Goal: Task Accomplishment & Management: Manage account settings

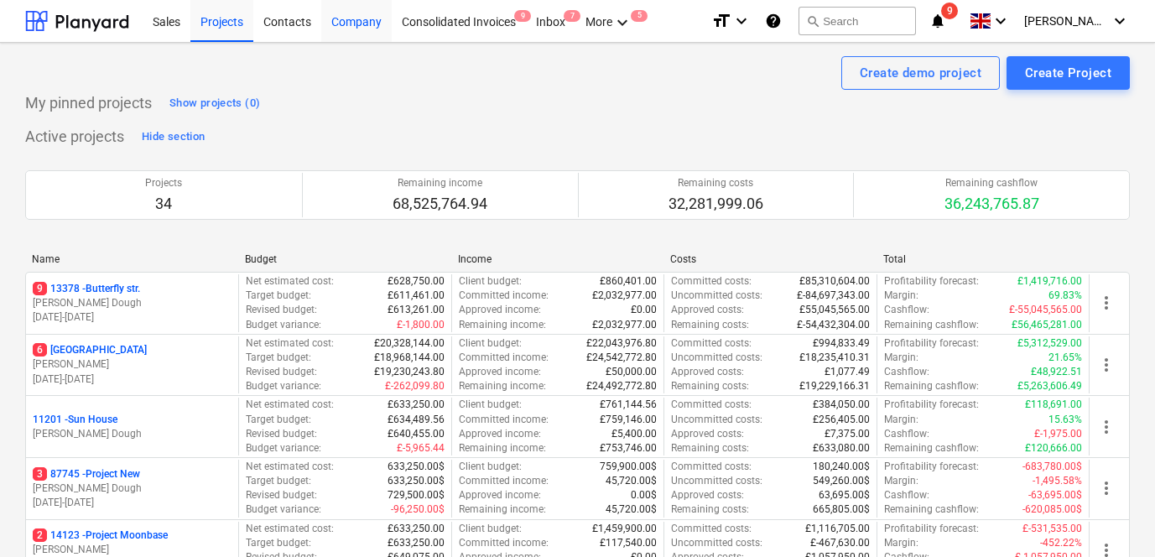
click at [361, 24] on div "Company" at bounding box center [356, 20] width 70 height 43
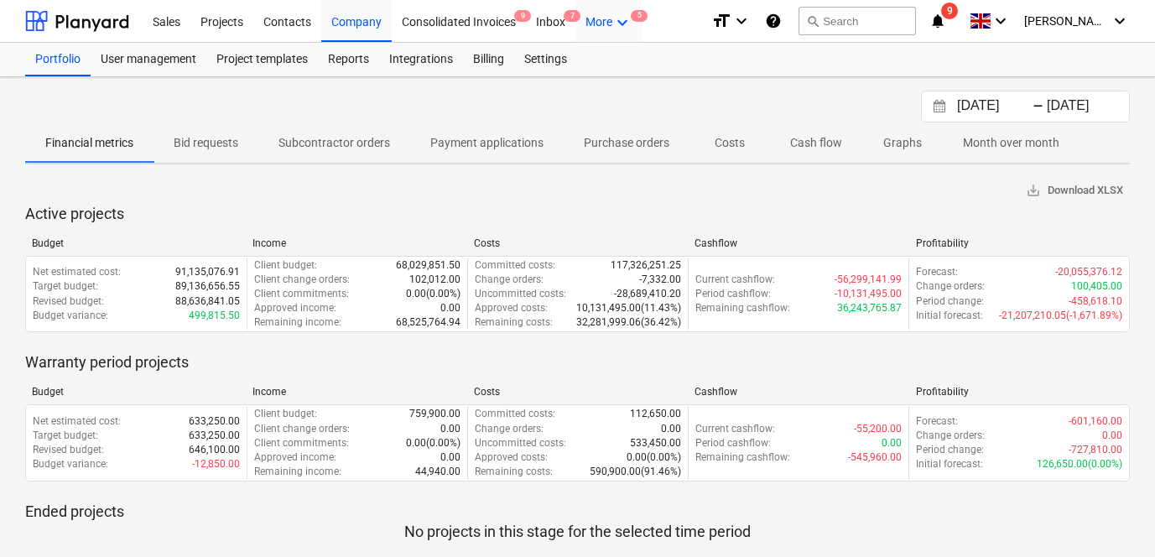
click at [605, 8] on div "More keyboard_arrow_down 5" at bounding box center [609, 20] width 67 height 43
click at [492, 104] on div at bounding box center [577, 278] width 1155 height 557
click at [542, 56] on div "Settings" at bounding box center [545, 60] width 63 height 34
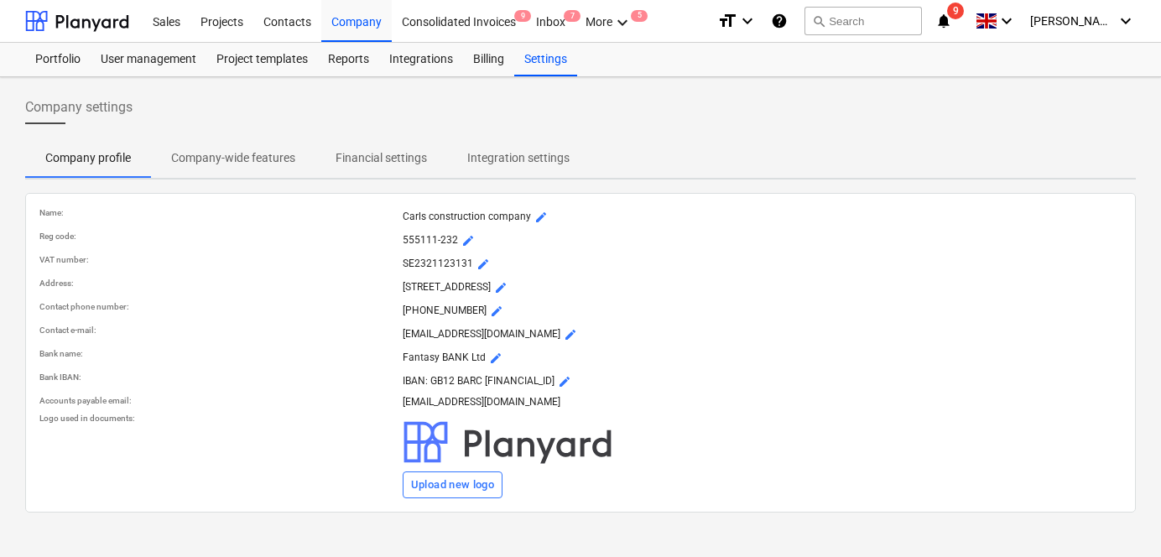
click at [257, 154] on p "Company-wide features" at bounding box center [233, 158] width 124 height 18
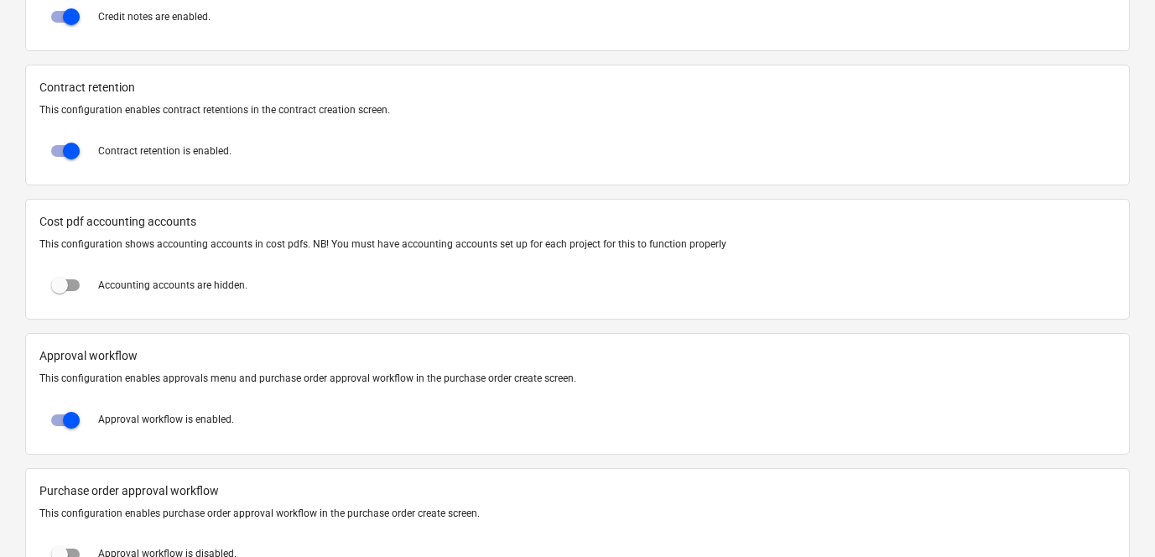
scroll to position [1512, 0]
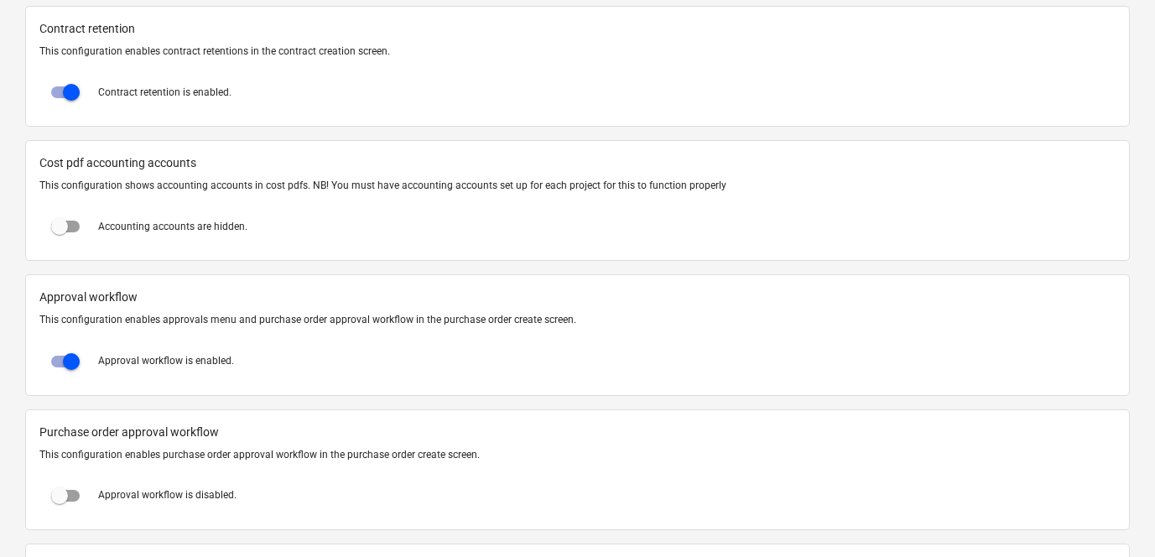
click at [77, 325] on p "This configuration enables approvals menu and purchase order approval workflow …" at bounding box center [577, 320] width 1076 height 14
click at [128, 362] on p "Approval workflow is enabled." at bounding box center [166, 361] width 136 height 14
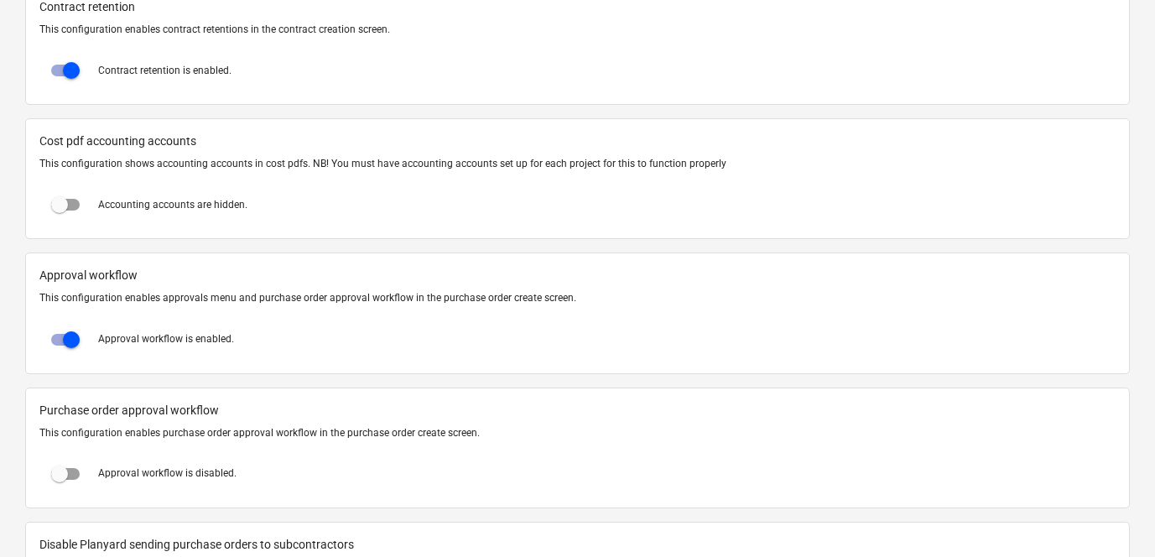
scroll to position [1553, 0]
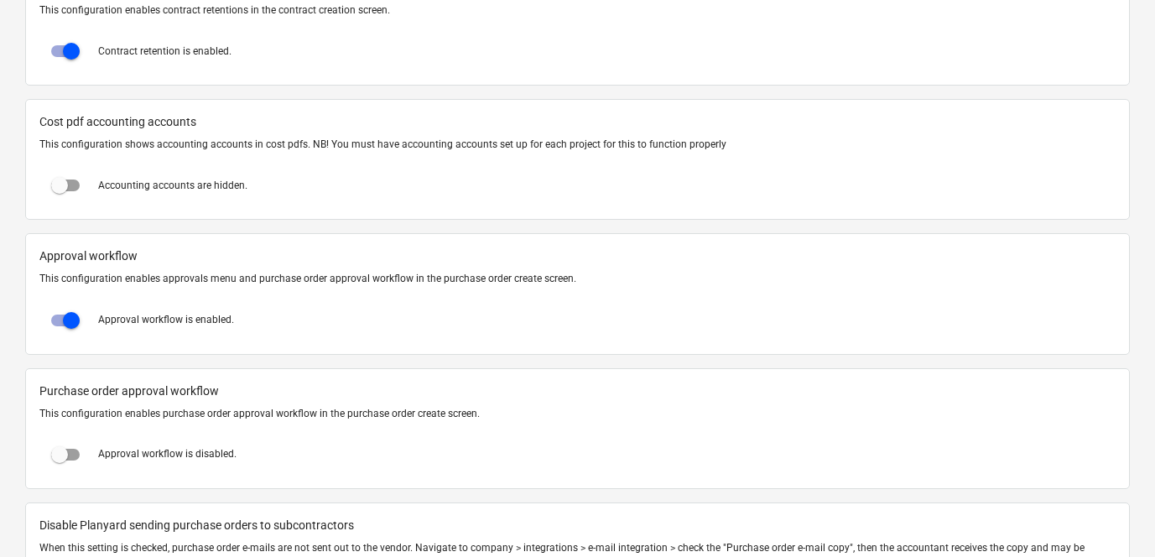
click at [64, 326] on input "checkbox" at bounding box center [71, 320] width 40 height 40
click at [64, 322] on input "checkbox" at bounding box center [59, 320] width 40 height 40
checkbox input "true"
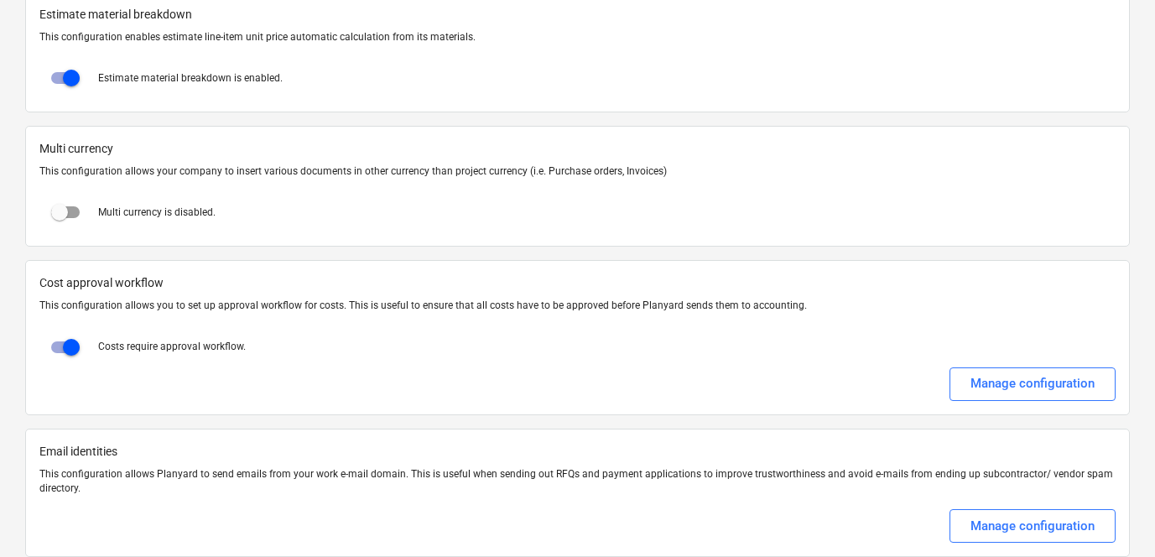
scroll to position [2876, 0]
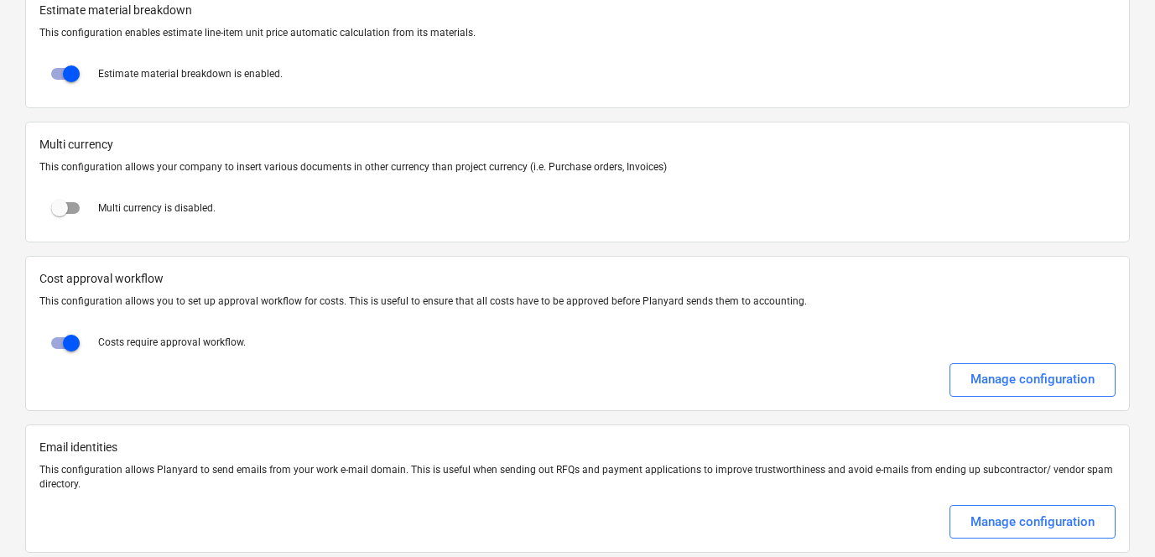
click at [953, 348] on div "Costs require approval workflow." at bounding box center [577, 343] width 1076 height 40
click at [968, 388] on button "Manage configuration" at bounding box center [1033, 380] width 166 height 34
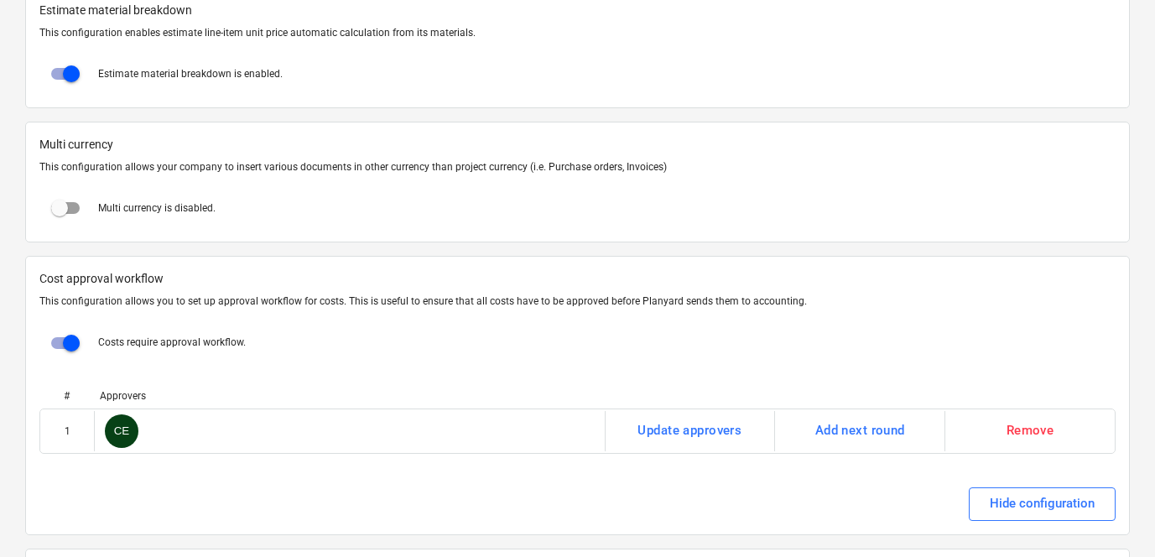
click at [626, 314] on div at bounding box center [577, 316] width 1076 height 13
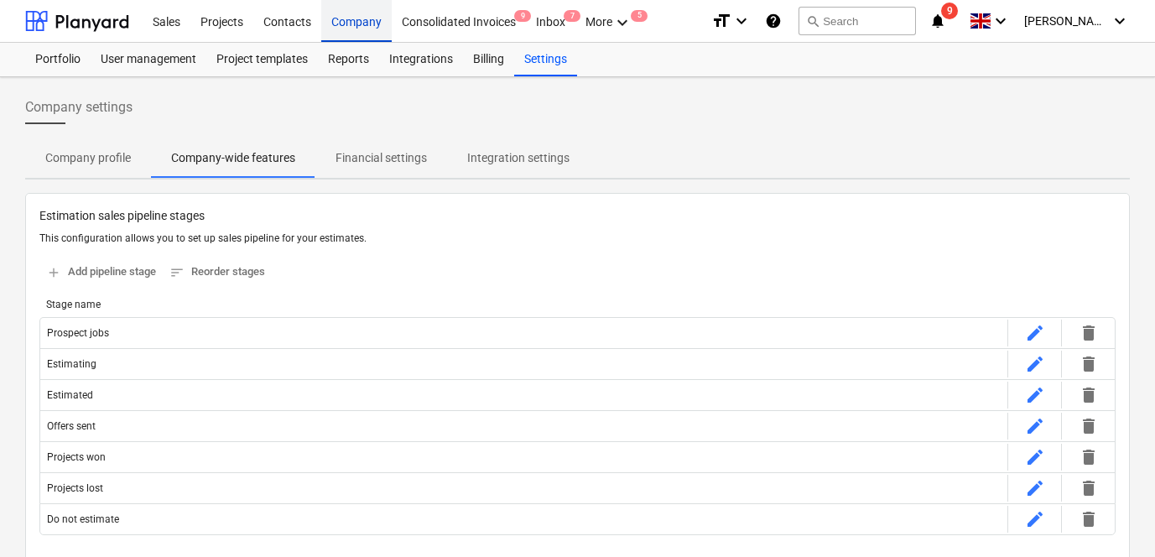
click at [345, 18] on div "Company" at bounding box center [356, 20] width 70 height 43
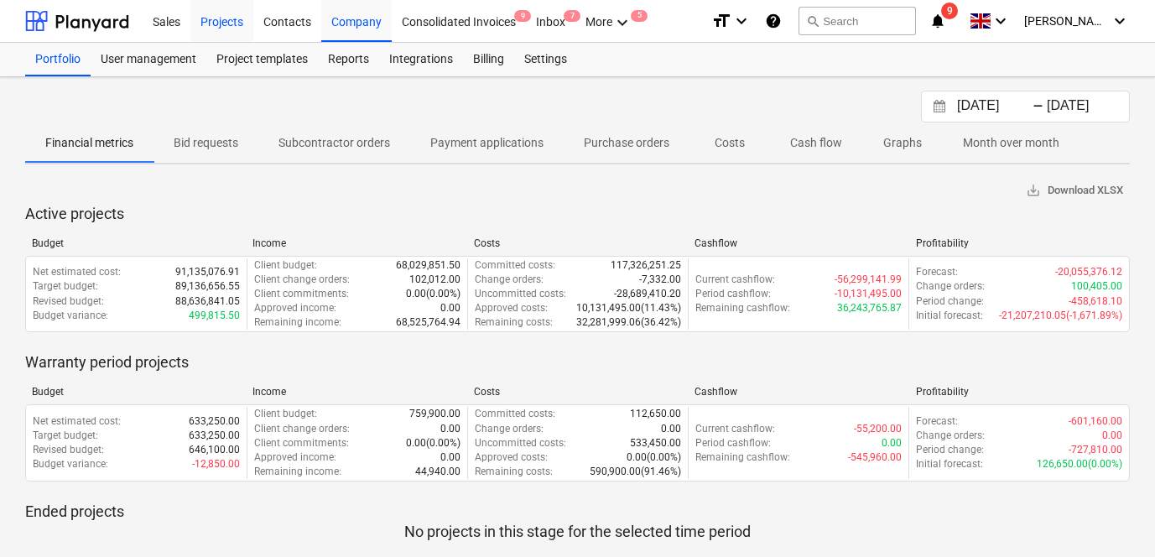
click at [237, 25] on div "Projects" at bounding box center [221, 20] width 63 height 43
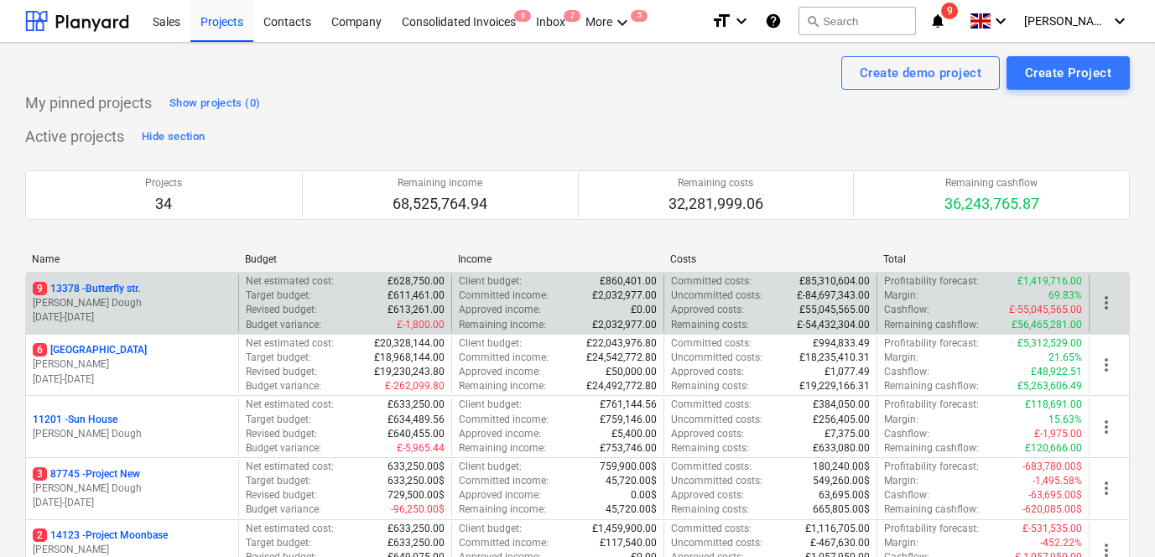
click at [213, 294] on div "[STREET_ADDRESS]" at bounding box center [132, 289] width 199 height 14
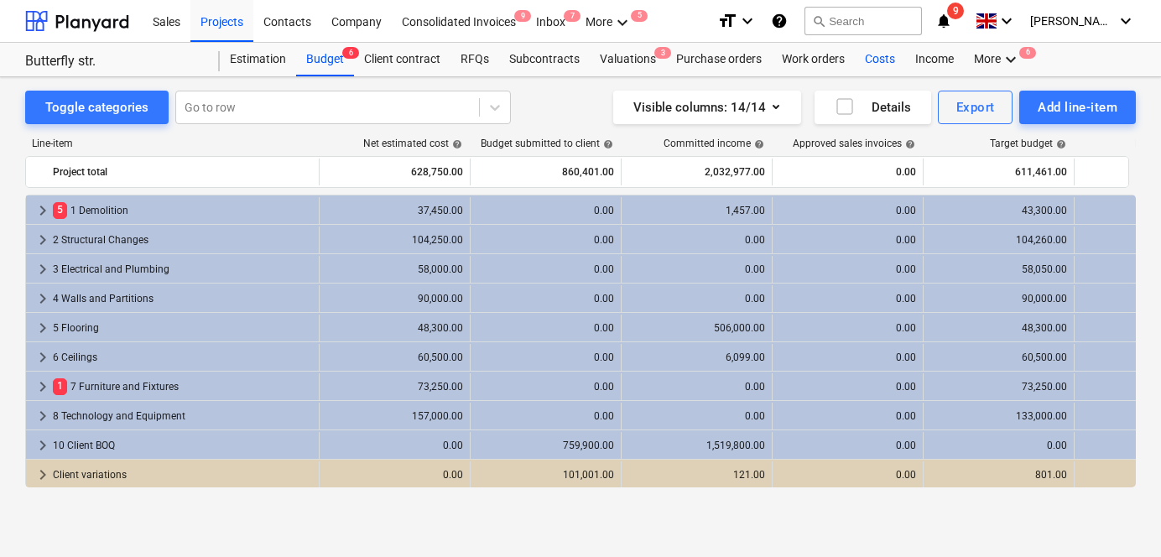
click at [873, 57] on div "Costs" at bounding box center [880, 60] width 50 height 34
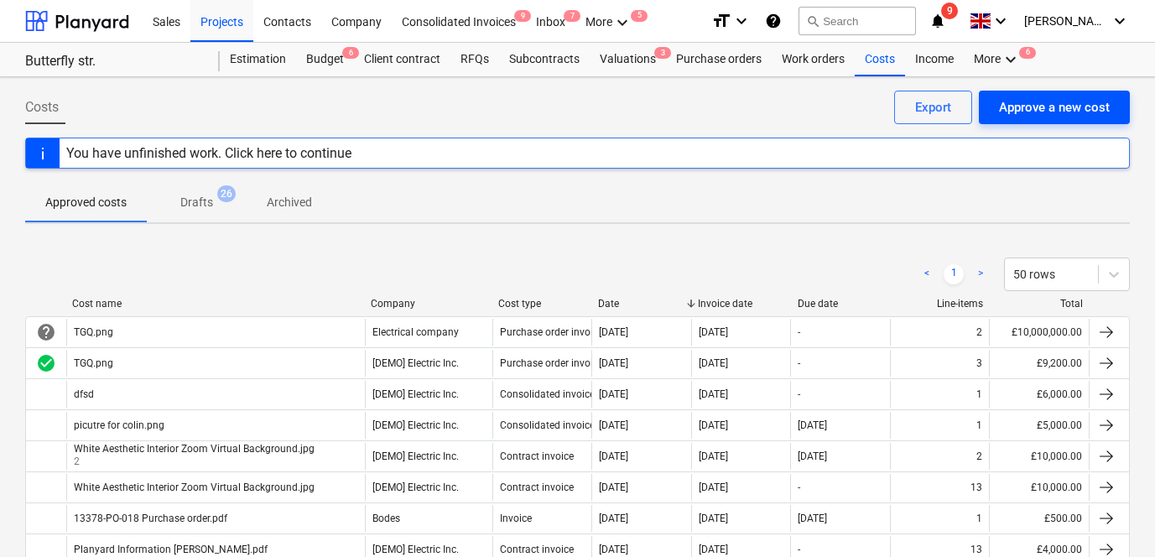
click at [1006, 102] on div "Approve a new cost" at bounding box center [1054, 107] width 111 height 22
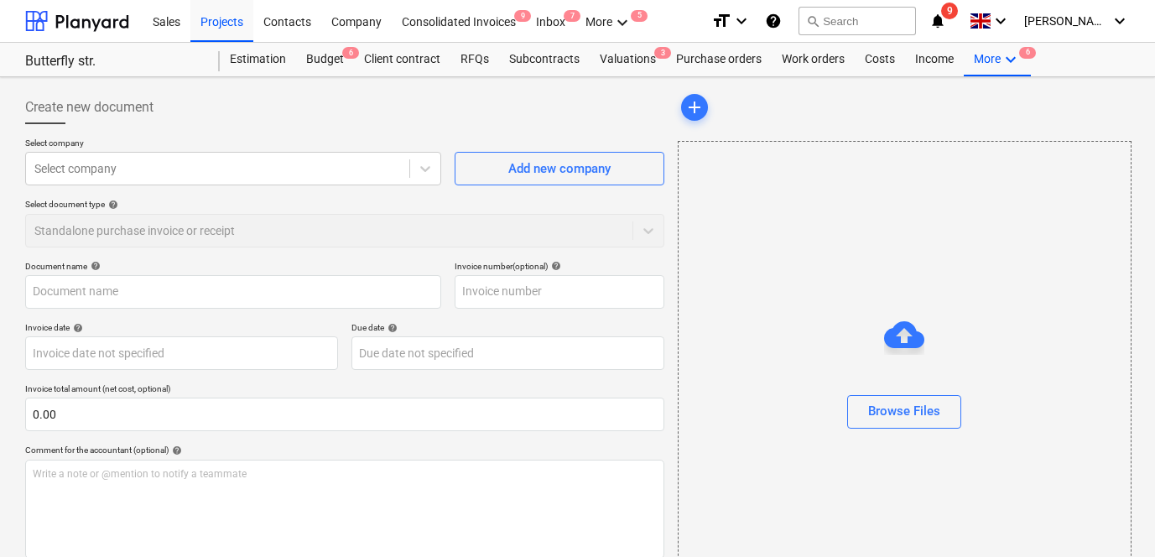
click at [352, 188] on div "Select company Select company Add new company Select document type help Standal…" at bounding box center [344, 199] width 639 height 123
click at [347, 180] on div "Select company" at bounding box center [217, 168] width 383 height 23
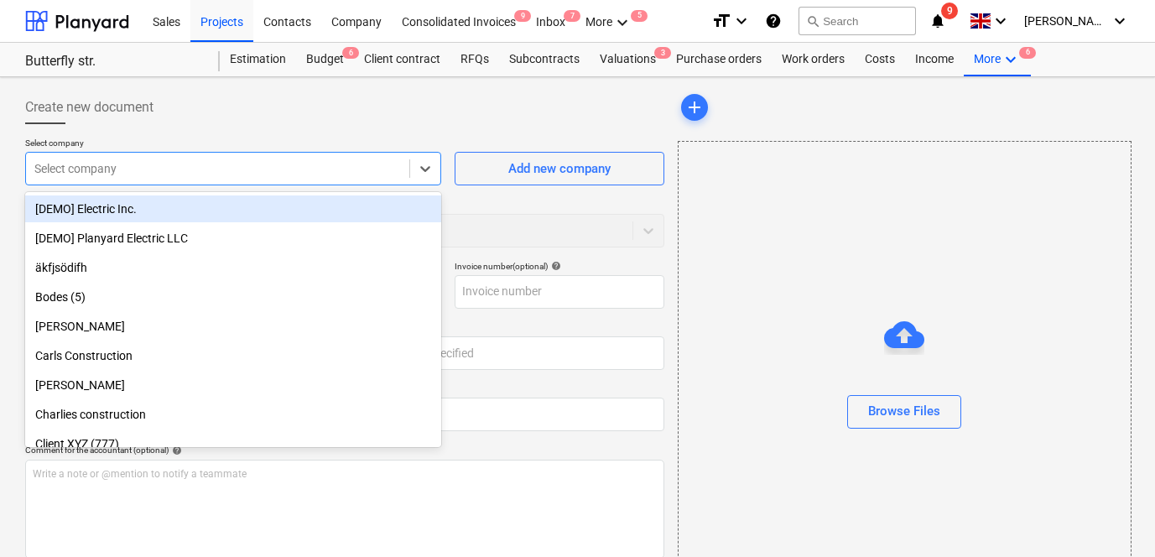
click at [328, 211] on div "[DEMO] Electric Inc." at bounding box center [233, 208] width 416 height 27
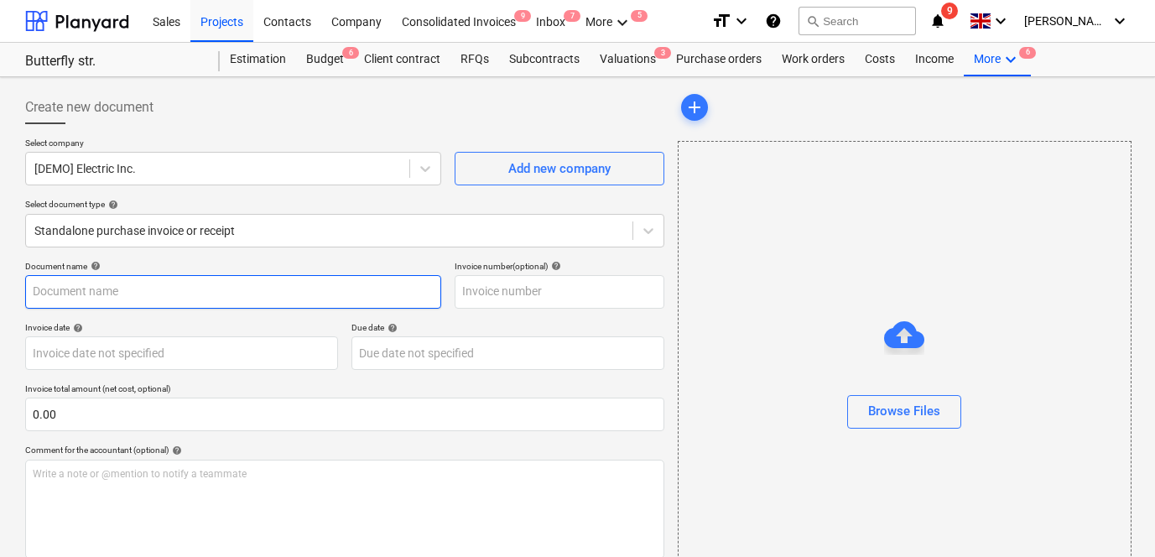
click at [268, 289] on input "text" at bounding box center [233, 292] width 416 height 34
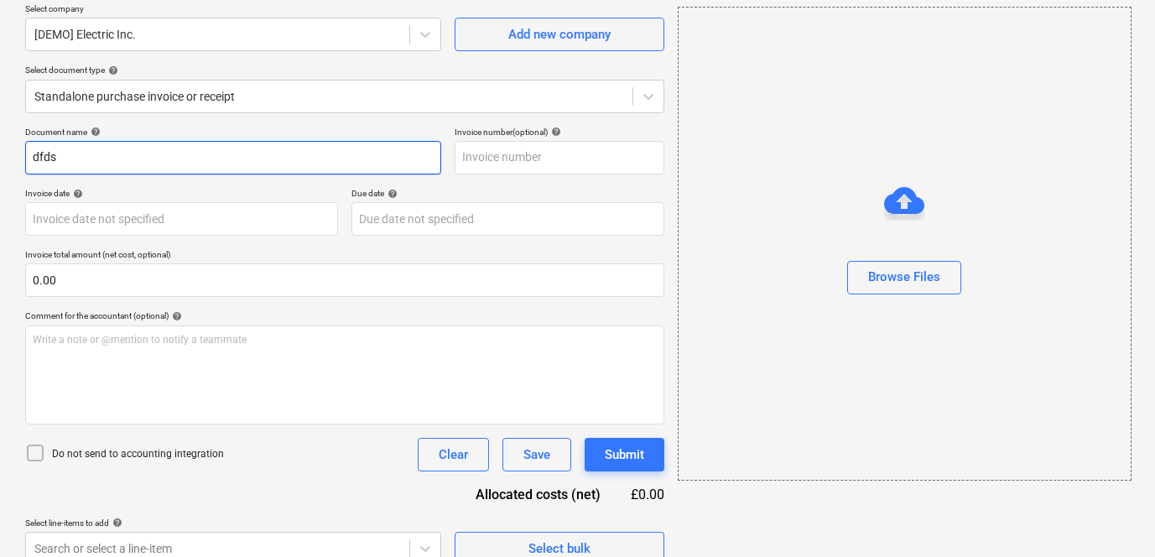
scroll to position [156, 0]
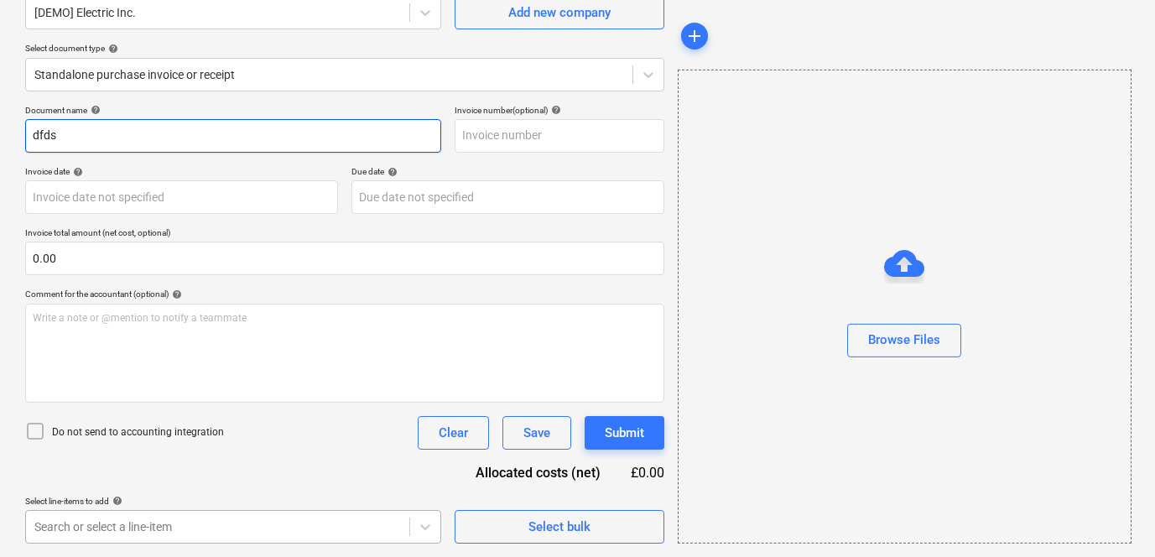
type input "dfds"
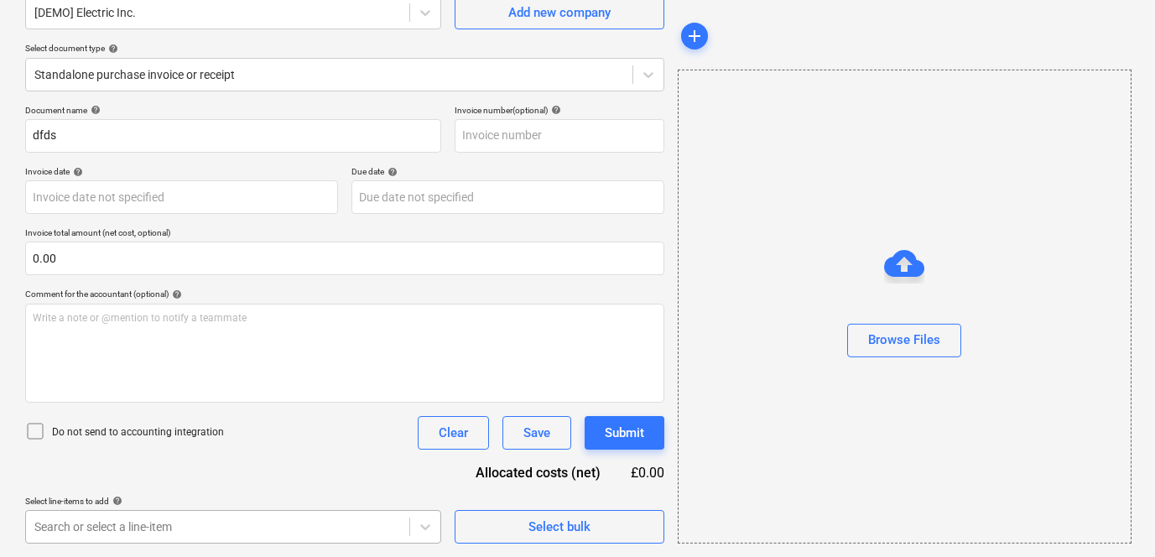
scroll to position [404, 0]
click at [392, 401] on body "Sales Projects Contacts Company Consolidated Invoices 9 Inbox 7 More keyboard_a…" at bounding box center [577, 122] width 1155 height 557
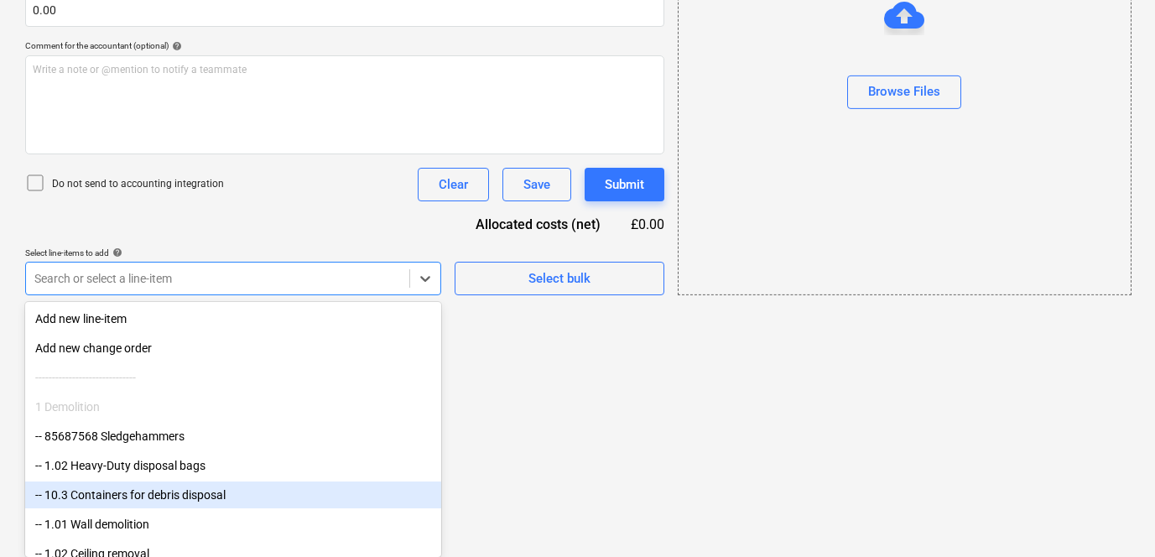
drag, startPoint x: 392, startPoint y: 523, endPoint x: 365, endPoint y: 508, distance: 30.8
click at [364, 507] on div "-- 10.3 Containers for debris disposal" at bounding box center [233, 495] width 416 height 27
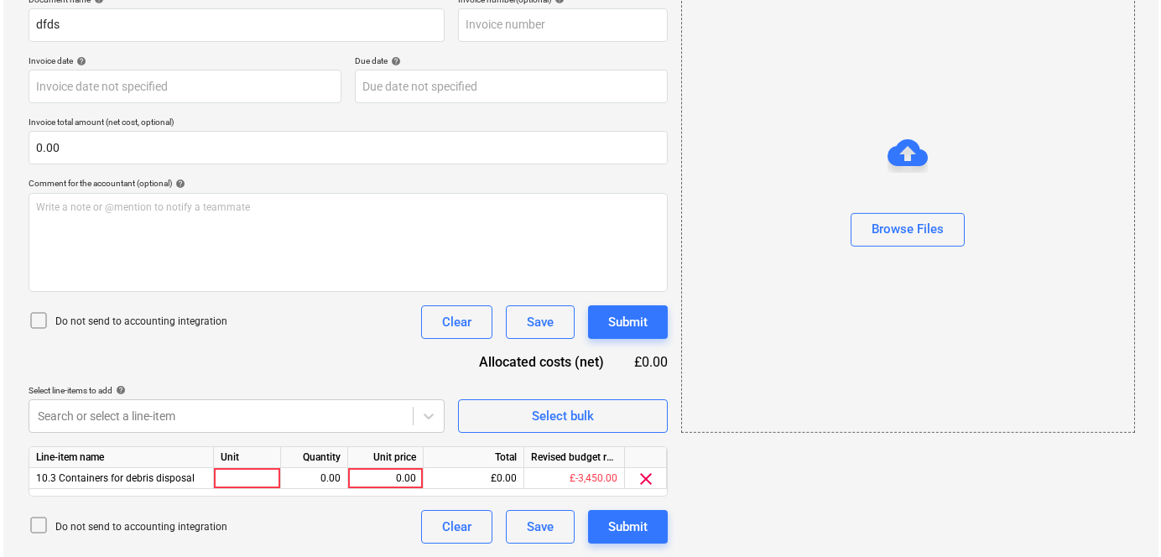
scroll to position [267, 0]
click at [411, 488] on div "0.00" at bounding box center [382, 478] width 61 height 21
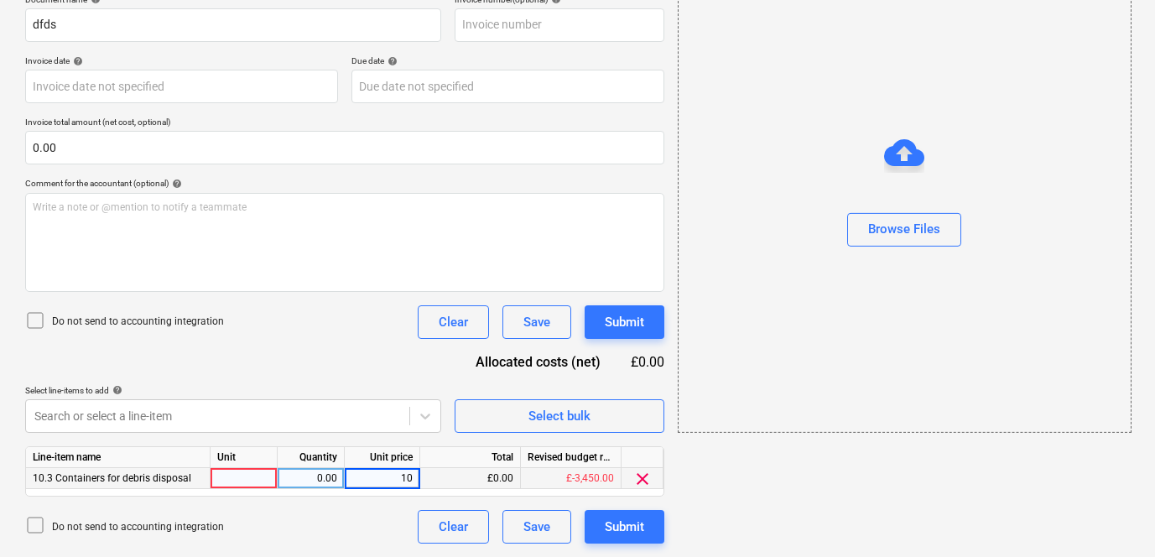
type input "100"
click at [338, 381] on div "Document name help dfds Invoice number (optional) help Invoice date help Press …" at bounding box center [344, 269] width 639 height 550
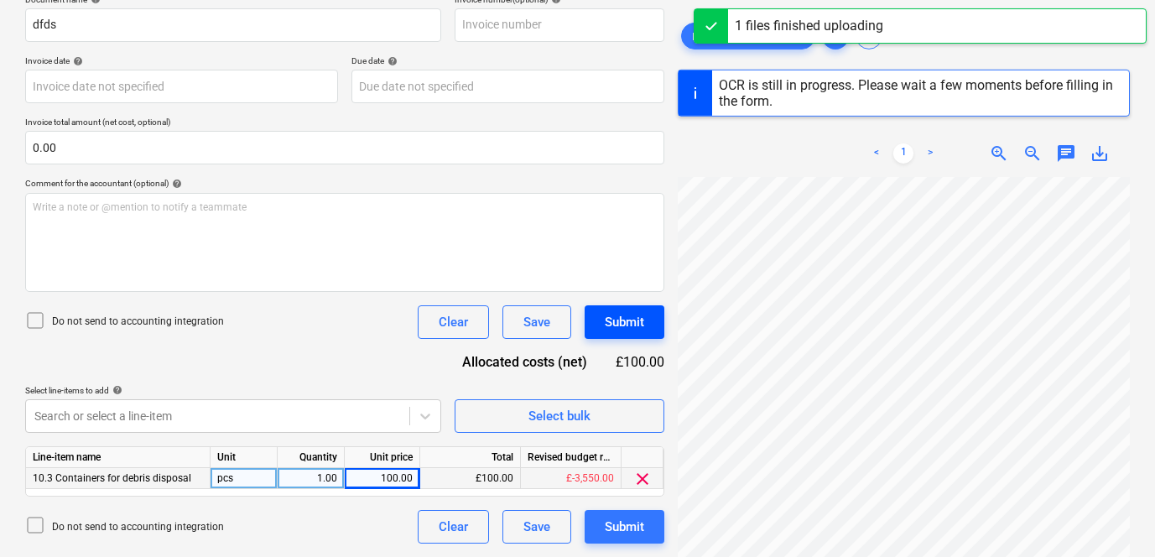
click at [616, 326] on div "Submit" at bounding box center [624, 322] width 39 height 22
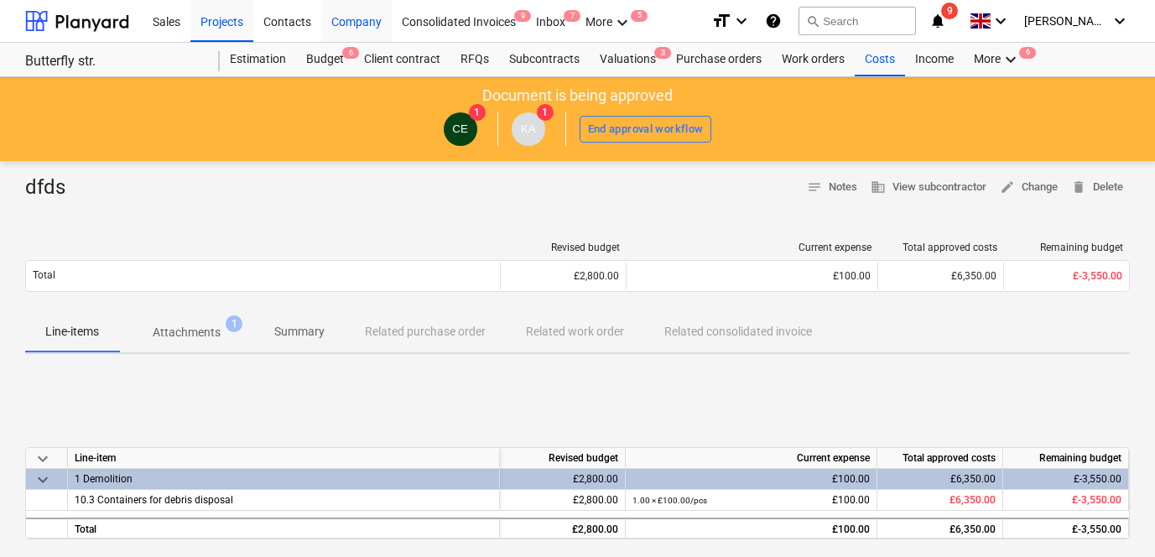
click at [358, 18] on div "Company" at bounding box center [356, 20] width 70 height 43
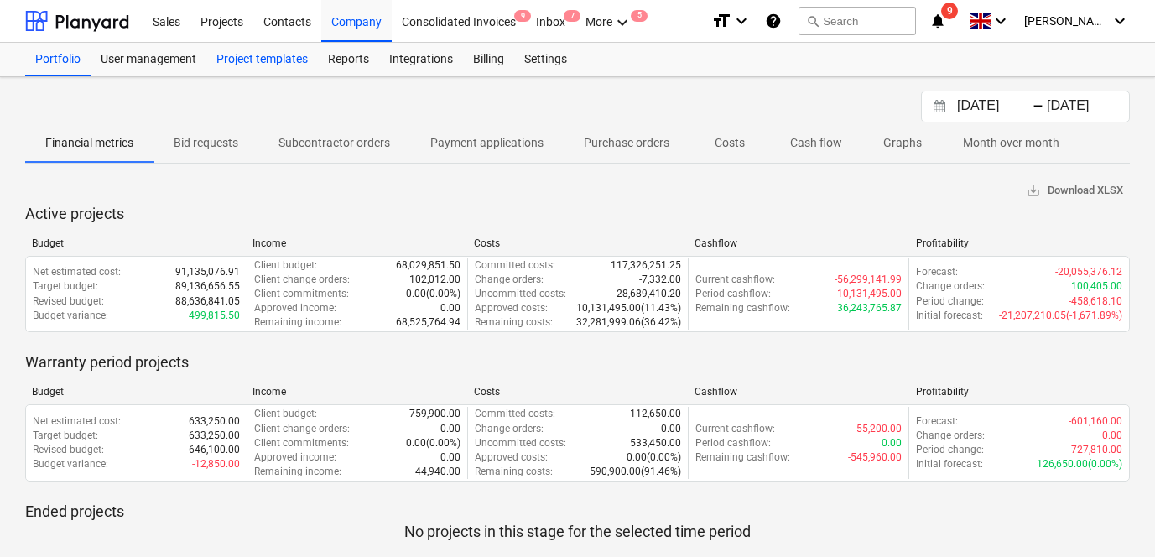
click at [211, 53] on div "Project templates" at bounding box center [262, 60] width 112 height 34
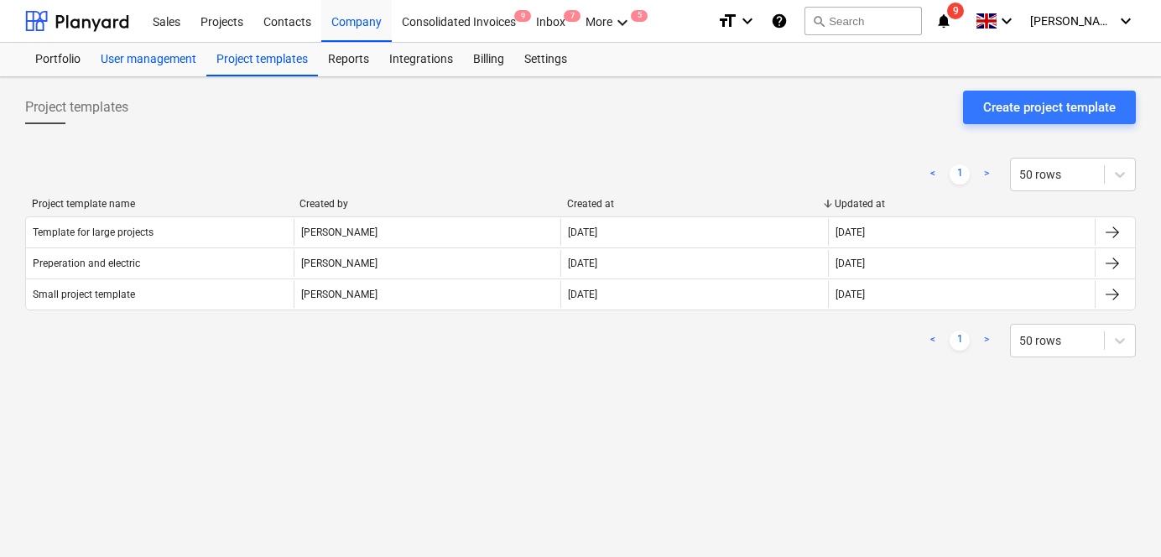
click at [169, 60] on div "User management" at bounding box center [149, 60] width 116 height 34
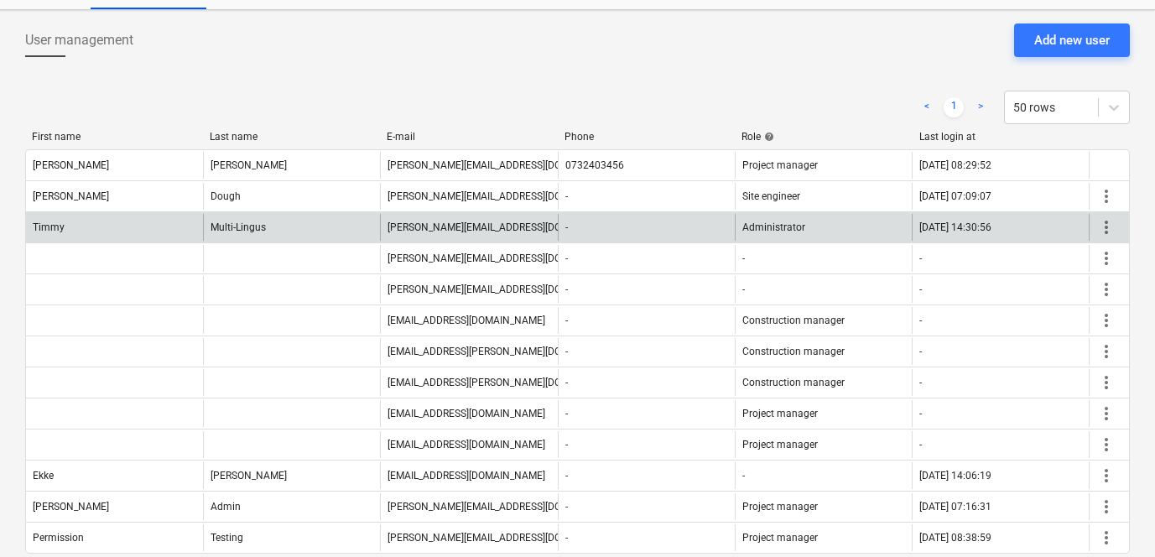
scroll to position [144, 0]
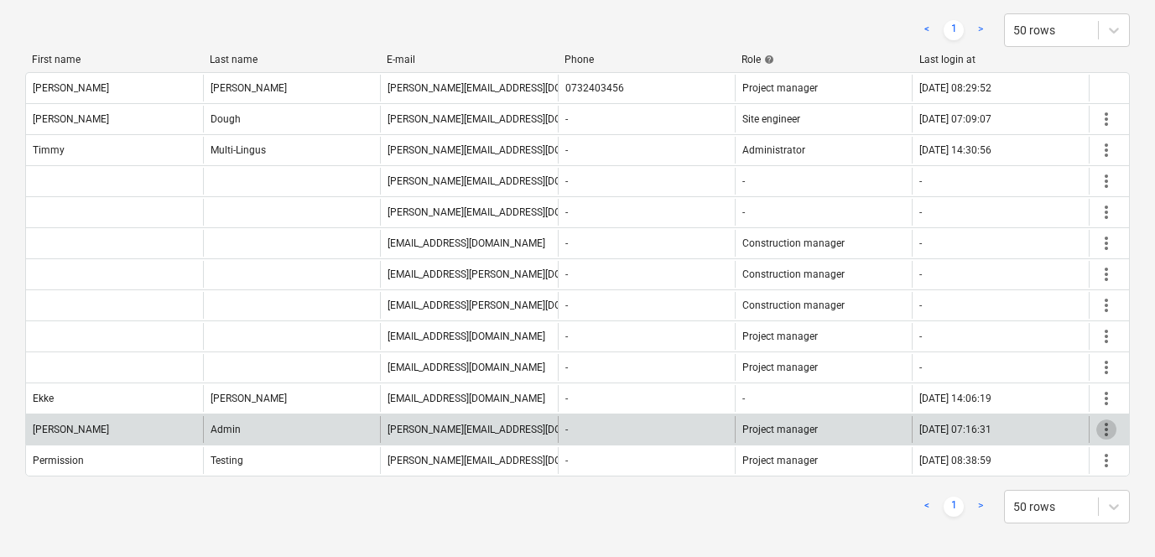
click at [1103, 419] on span "more_vert" at bounding box center [1107, 429] width 20 height 20
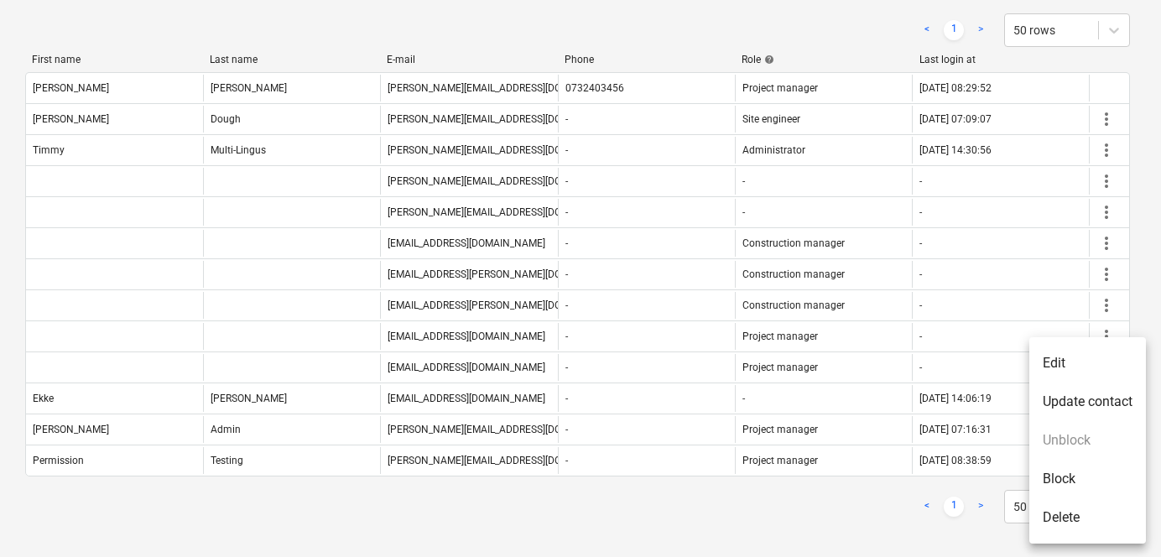
click at [1072, 359] on li "Edit" at bounding box center [1087, 363] width 117 height 39
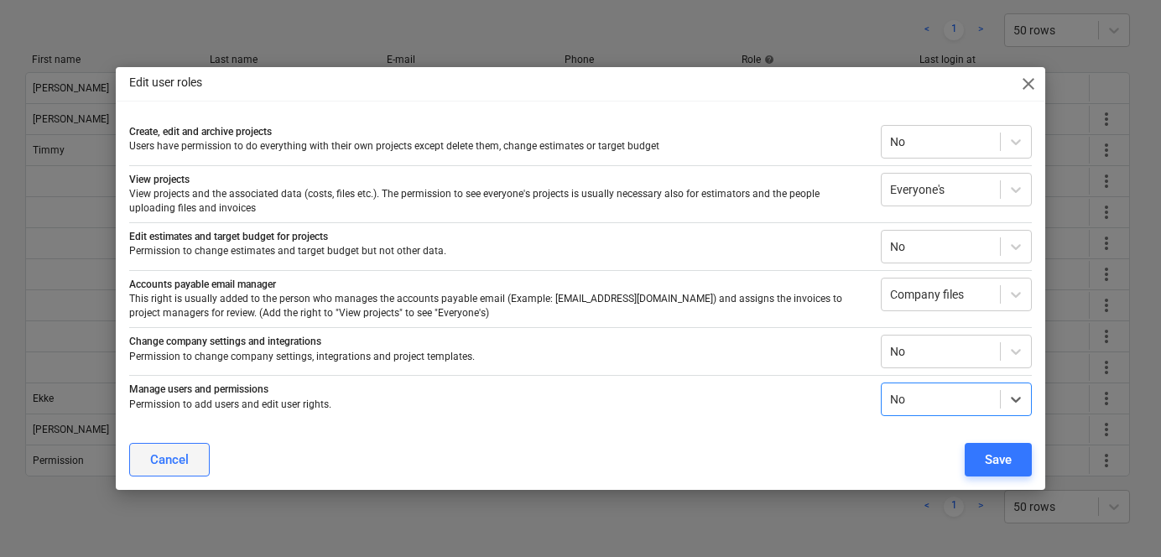
click at [190, 462] on button "Cancel" at bounding box center [169, 460] width 81 height 34
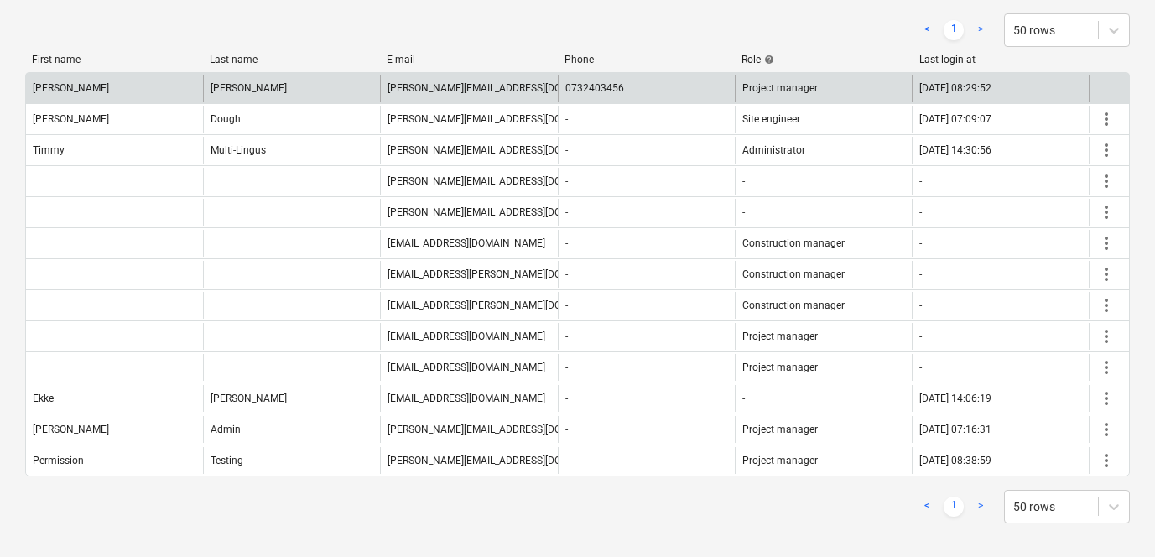
scroll to position [0, 0]
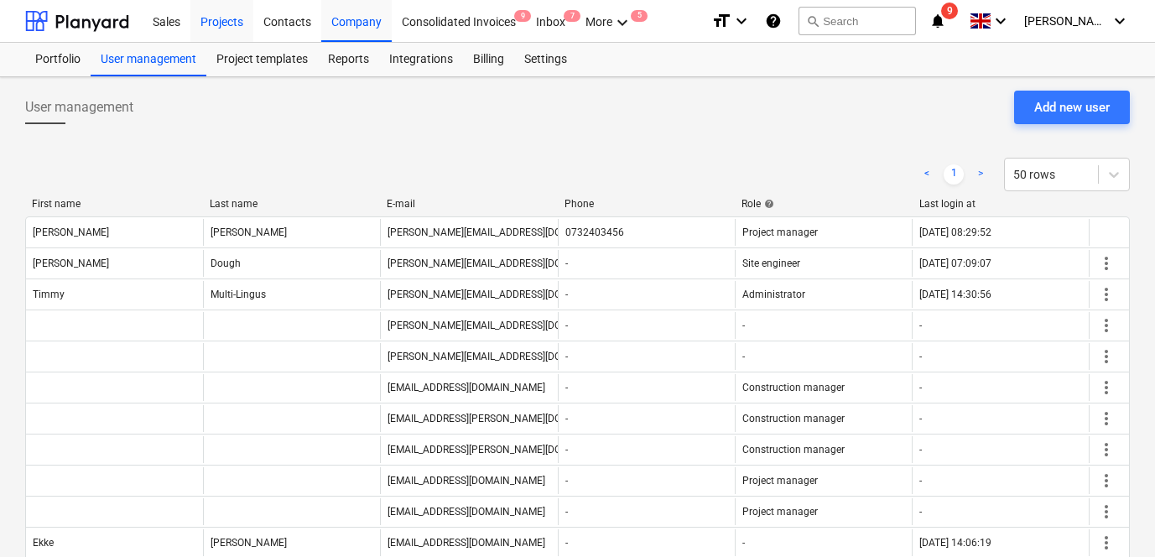
click at [272, 9] on div "Contacts" at bounding box center [287, 20] width 68 height 43
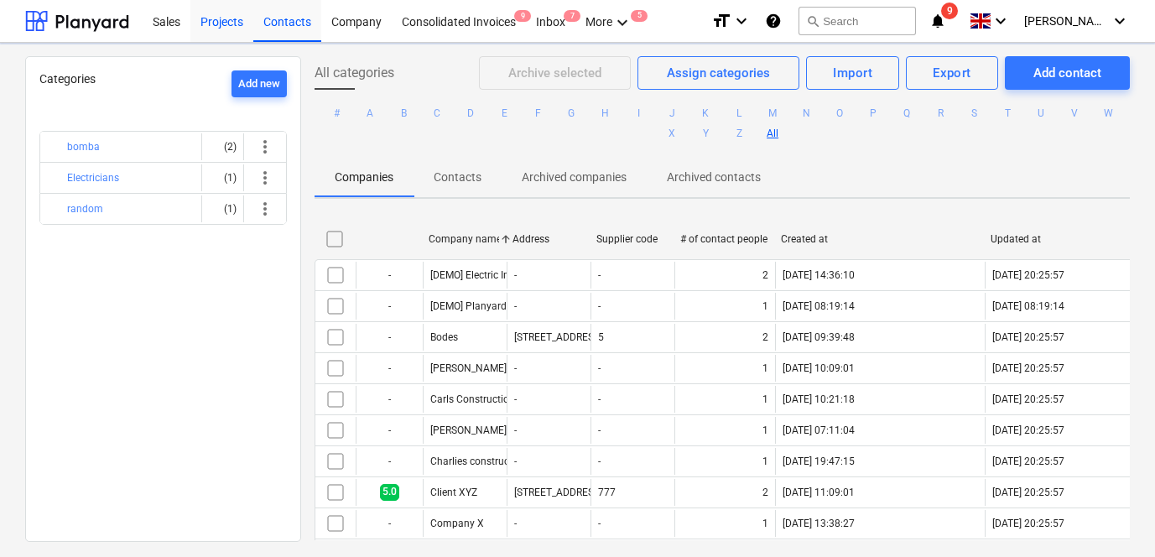
click at [202, 12] on div "Projects" at bounding box center [221, 20] width 63 height 43
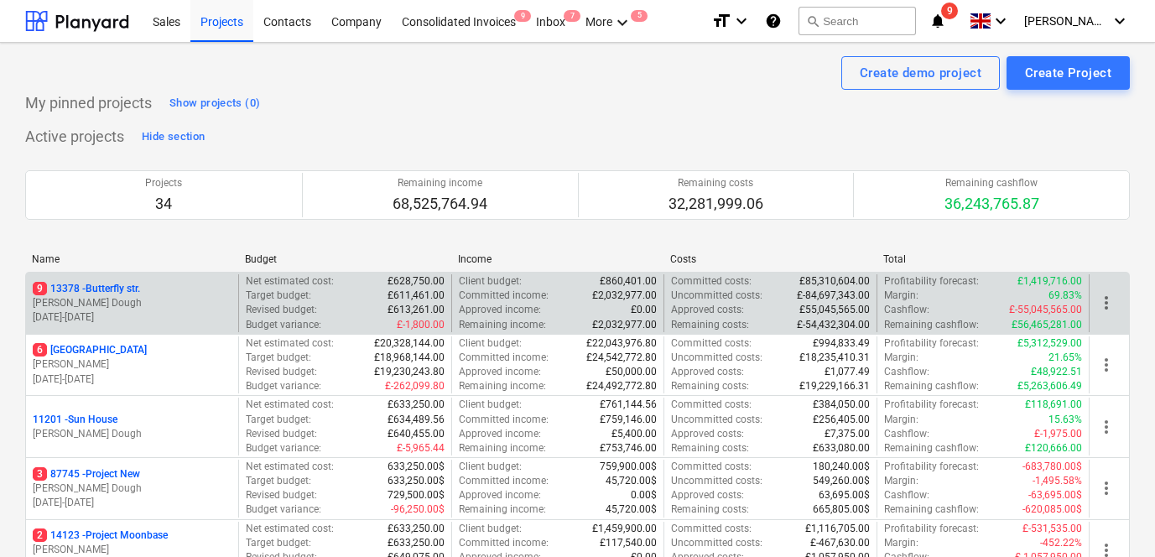
click at [130, 278] on div "9 13378 - Butterfly str. J. Dough [DATE] - [DATE]" at bounding box center [132, 303] width 212 height 58
click at [164, 315] on p "[DATE] - [DATE]" at bounding box center [132, 317] width 199 height 14
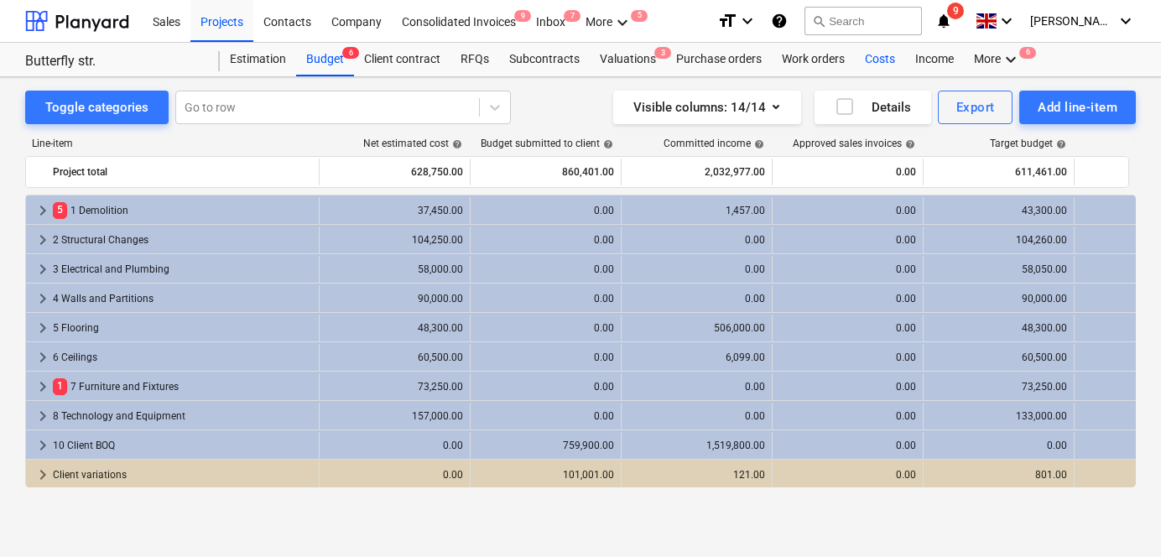
click at [874, 56] on div "Costs" at bounding box center [880, 60] width 50 height 34
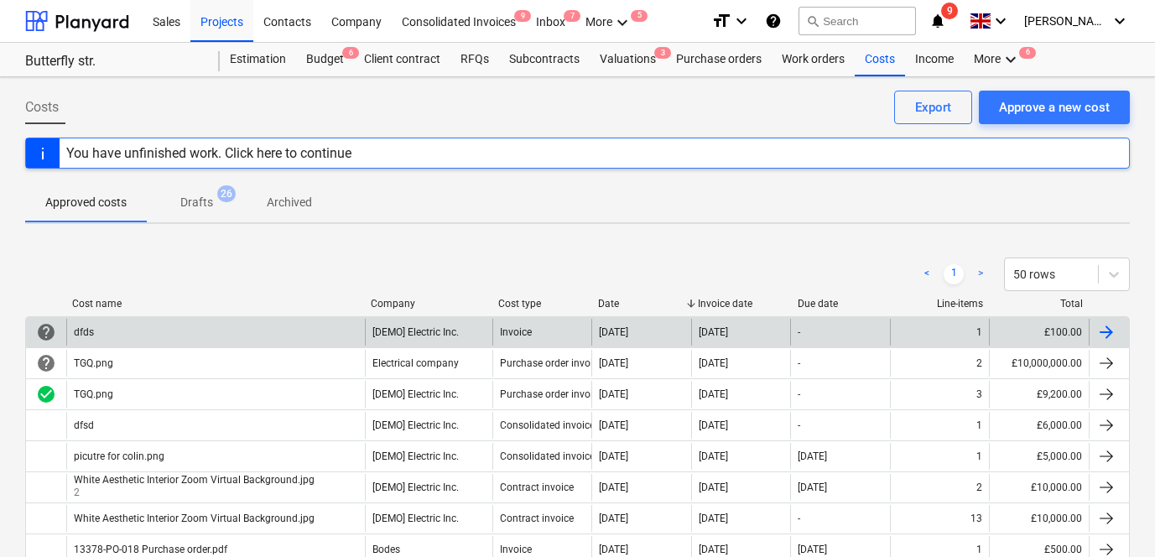
click at [206, 323] on div "dfds" at bounding box center [215, 332] width 299 height 27
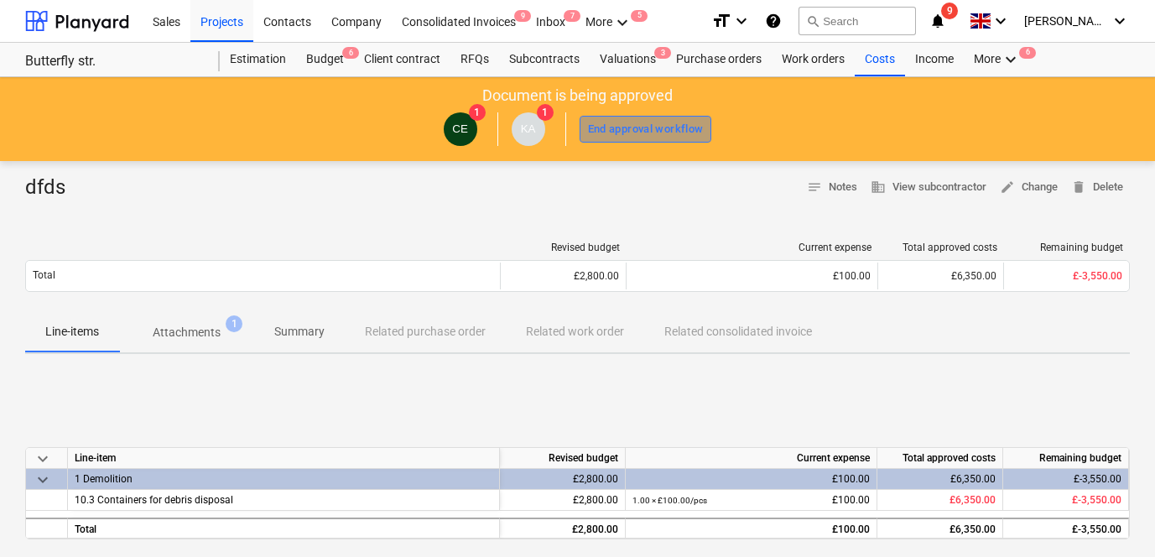
click at [628, 125] on div "End approval workflow" at bounding box center [646, 129] width 116 height 19
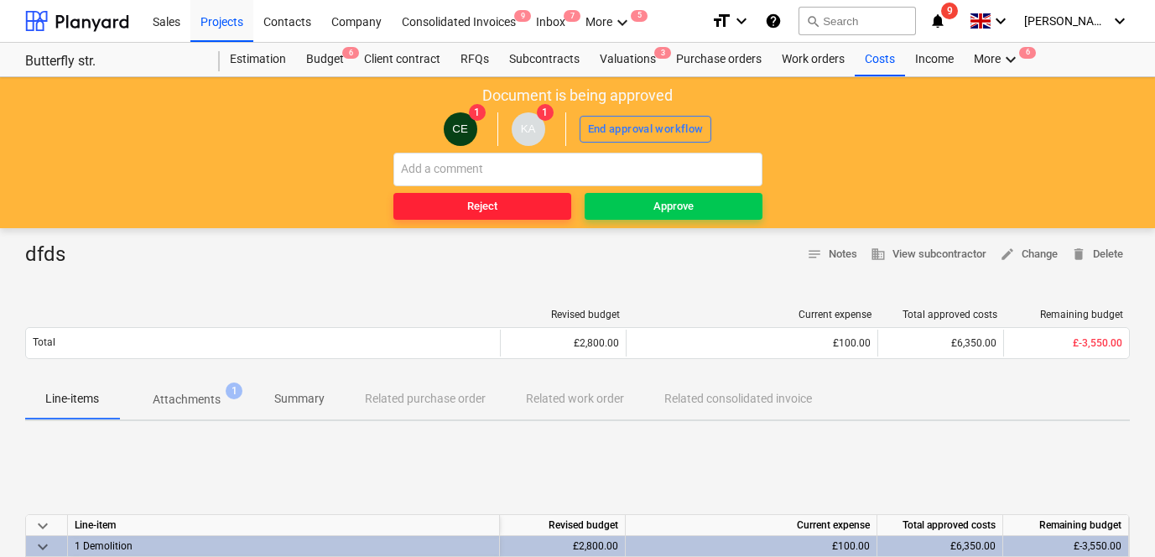
click at [519, 206] on span "Reject" at bounding box center [482, 206] width 164 height 19
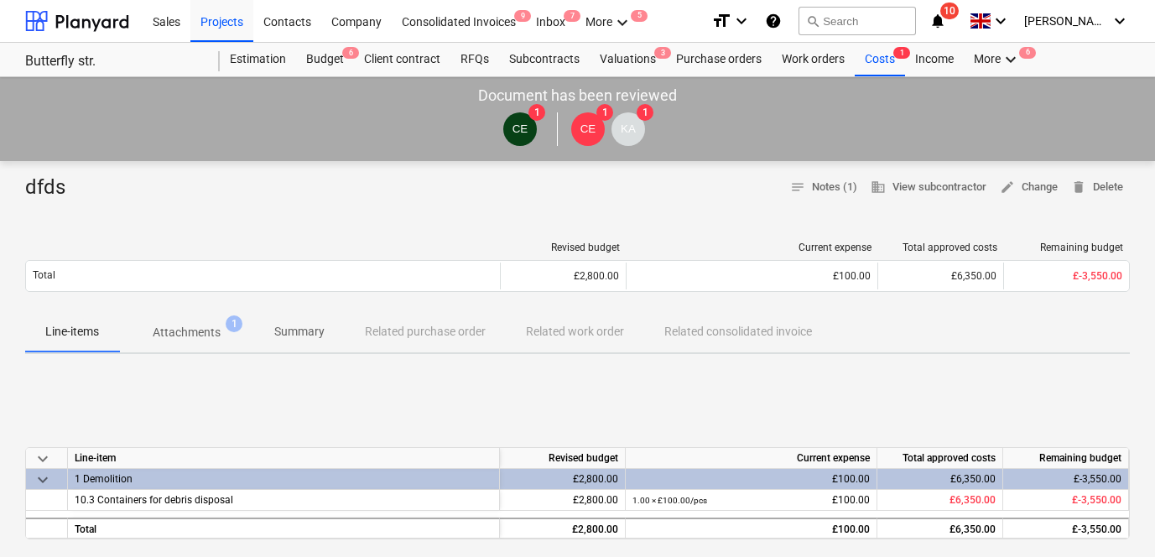
click at [611, 126] on div "[DATE]" at bounding box center [591, 129] width 40 height 34
